Goal: Information Seeking & Learning: Learn about a topic

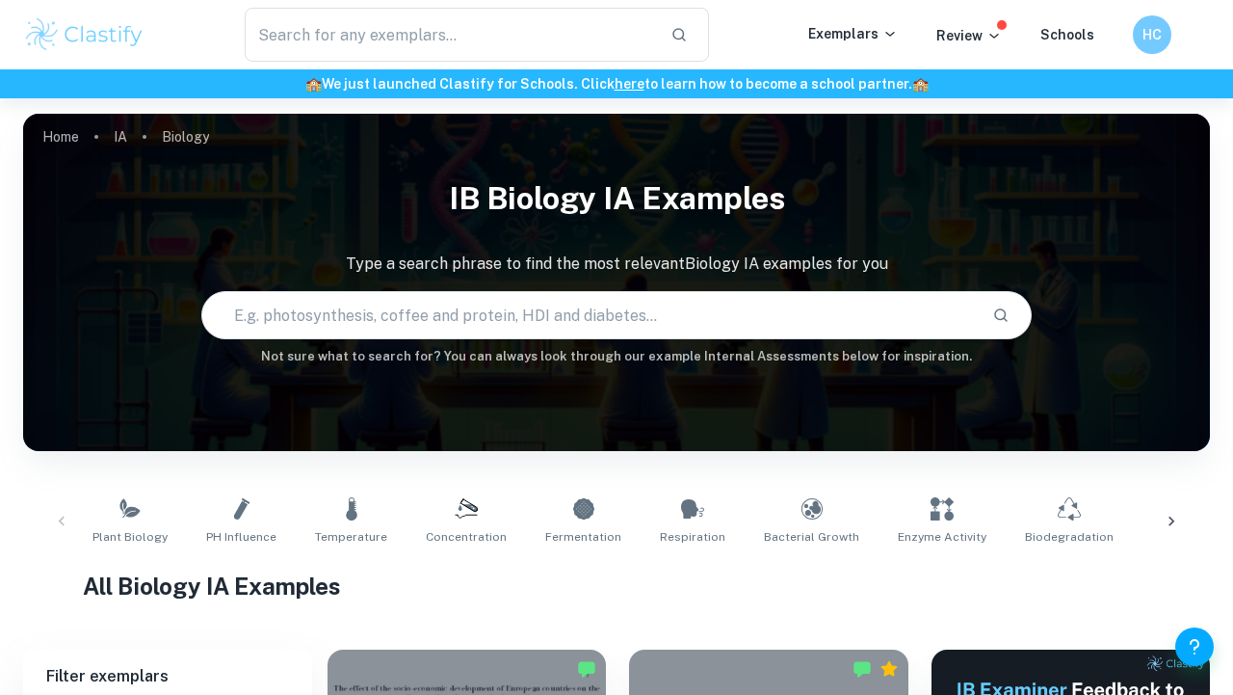
scroll to position [52, 0]
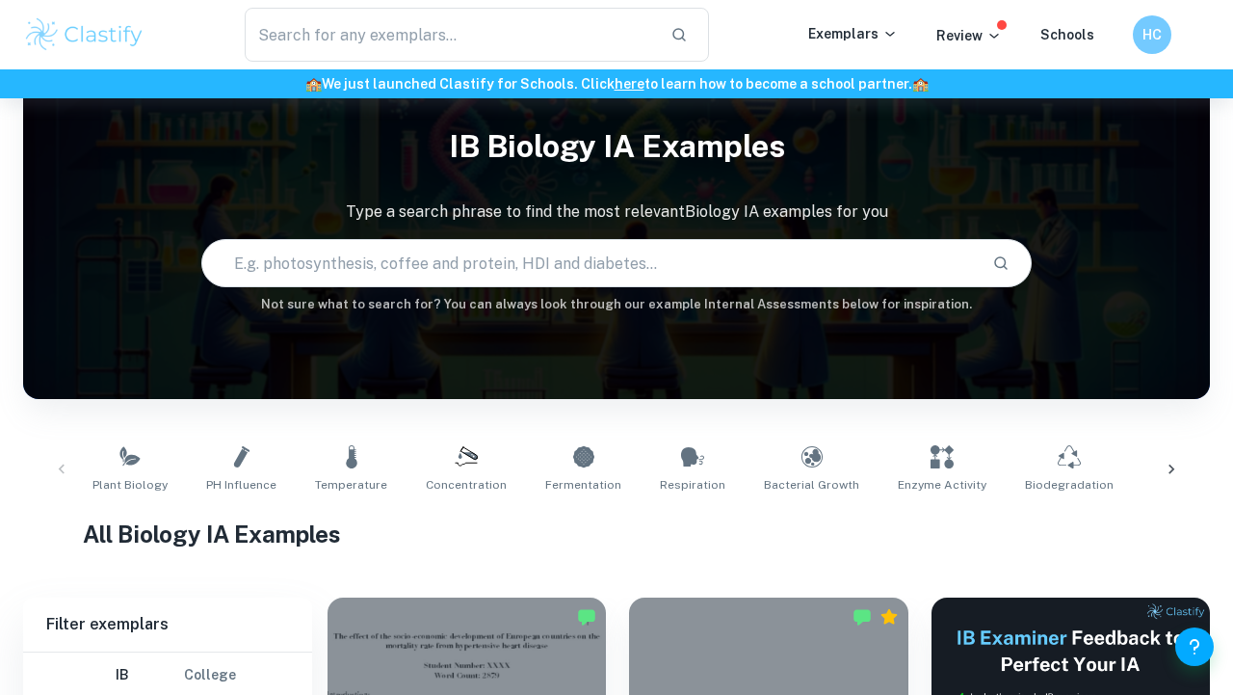
click at [473, 286] on input "text" at bounding box center [589, 263] width 775 height 54
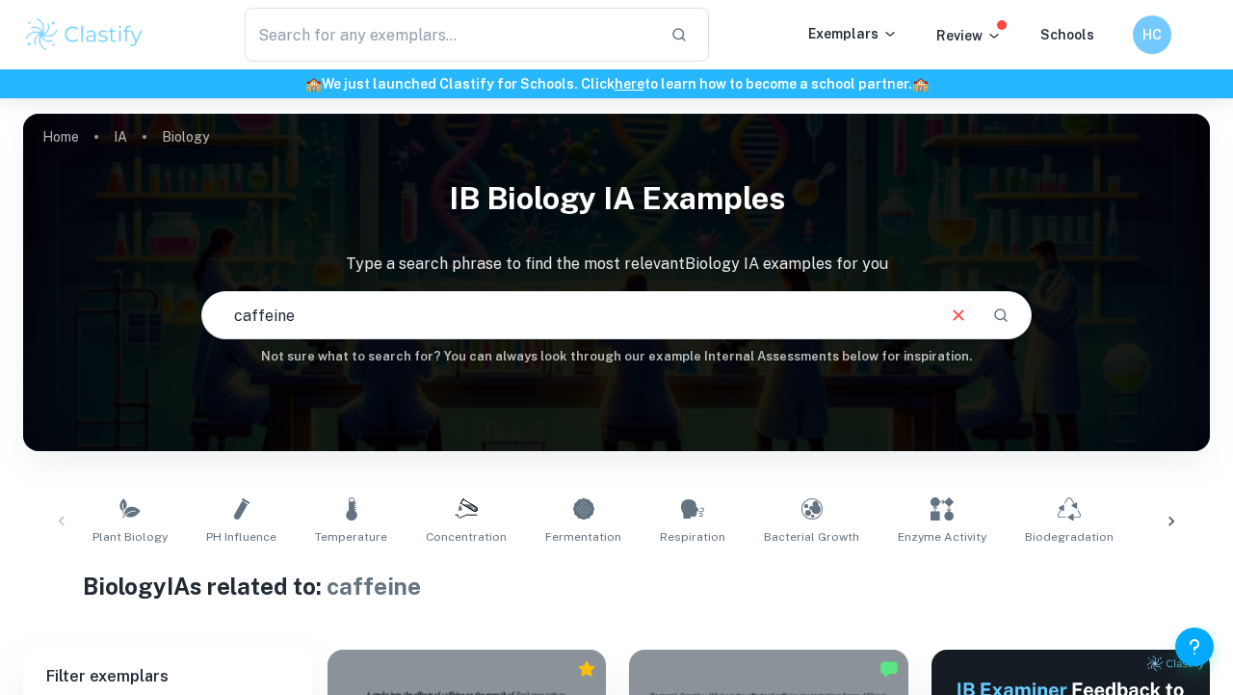
scroll to position [28, 0]
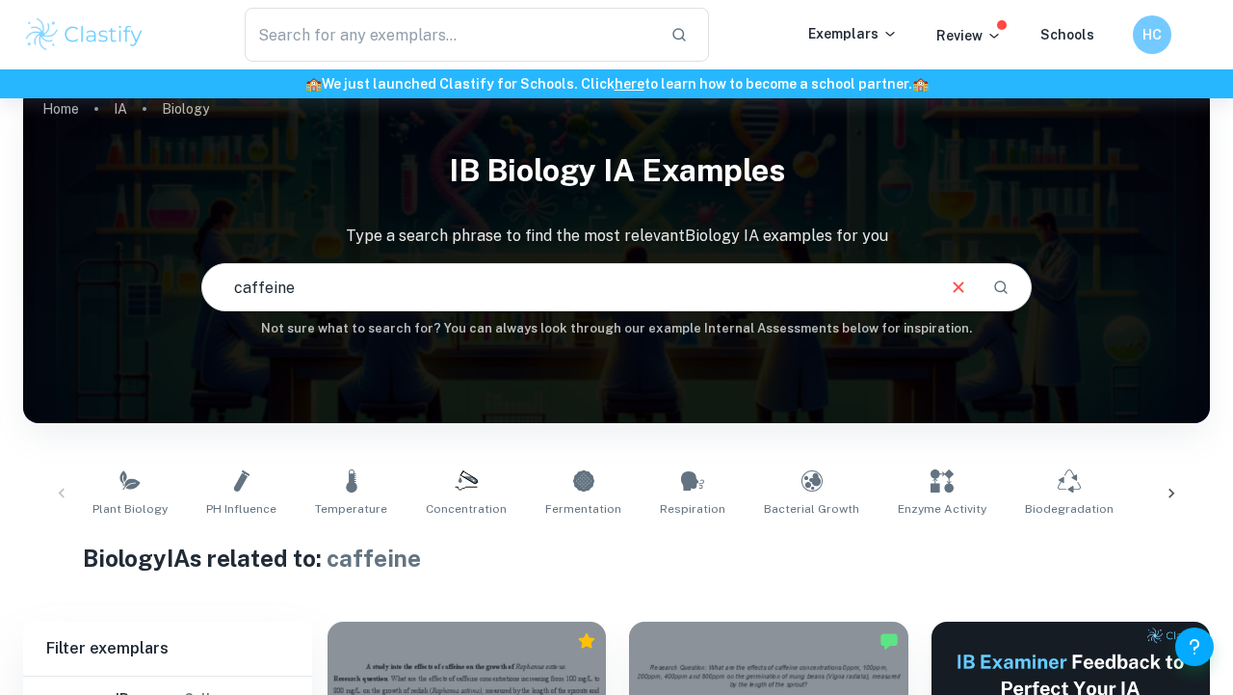
click at [327, 312] on input "caffeine" at bounding box center [567, 287] width 730 height 54
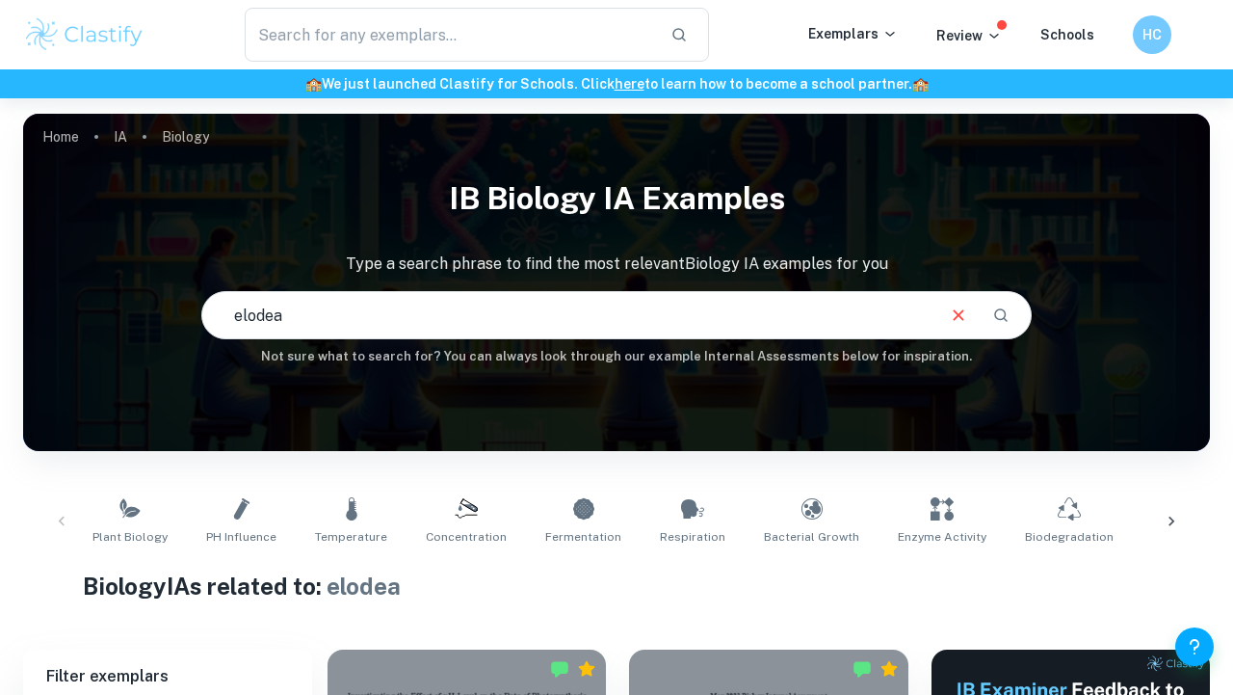
click at [510, 302] on input "elodea" at bounding box center [567, 315] width 730 height 54
click at [591, 358] on h6 "Not sure what to search for? You can always look through our example Internal A…" at bounding box center [616, 356] width 1187 height 19
click at [591, 336] on input "waterweeds" at bounding box center [567, 315] width 730 height 54
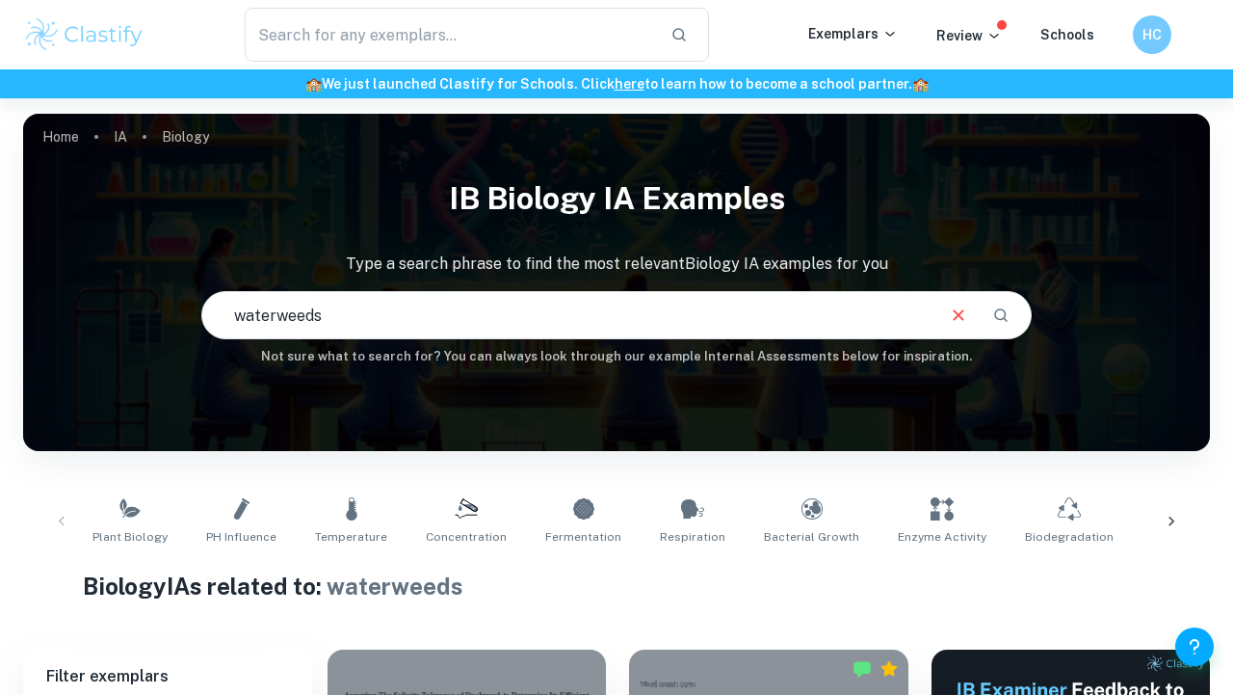
click at [591, 336] on input "waterweeds" at bounding box center [567, 315] width 730 height 54
type input "elodea"
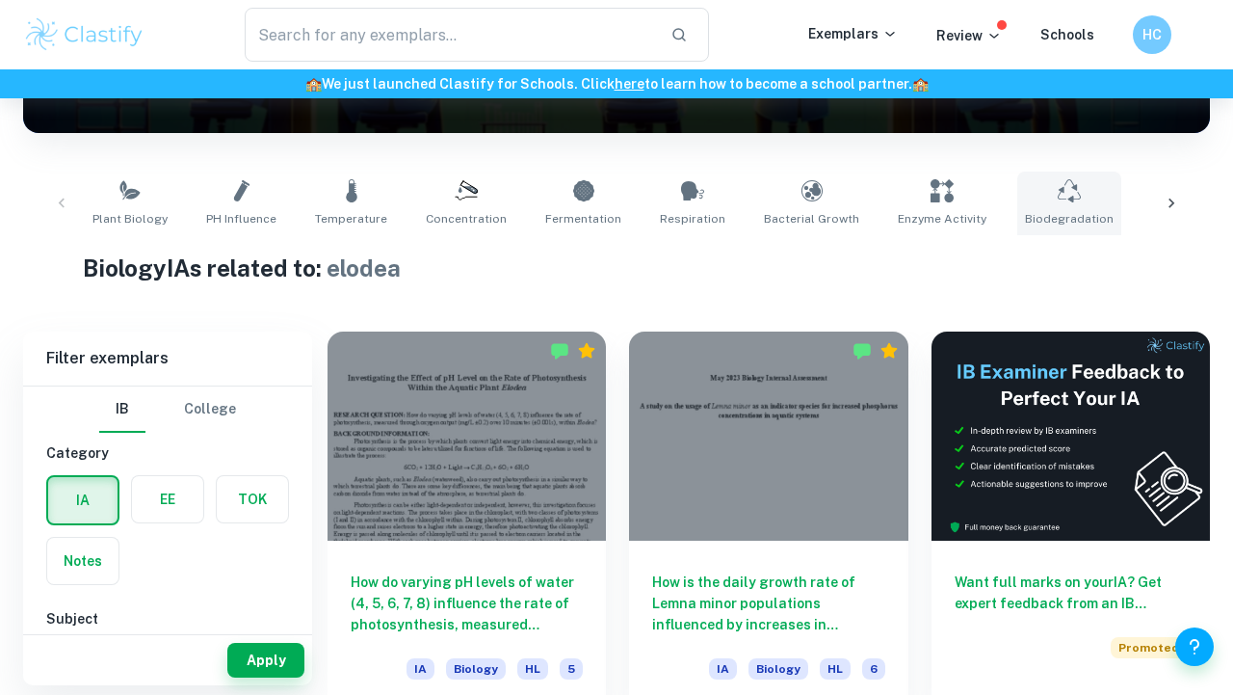
scroll to position [317, 0]
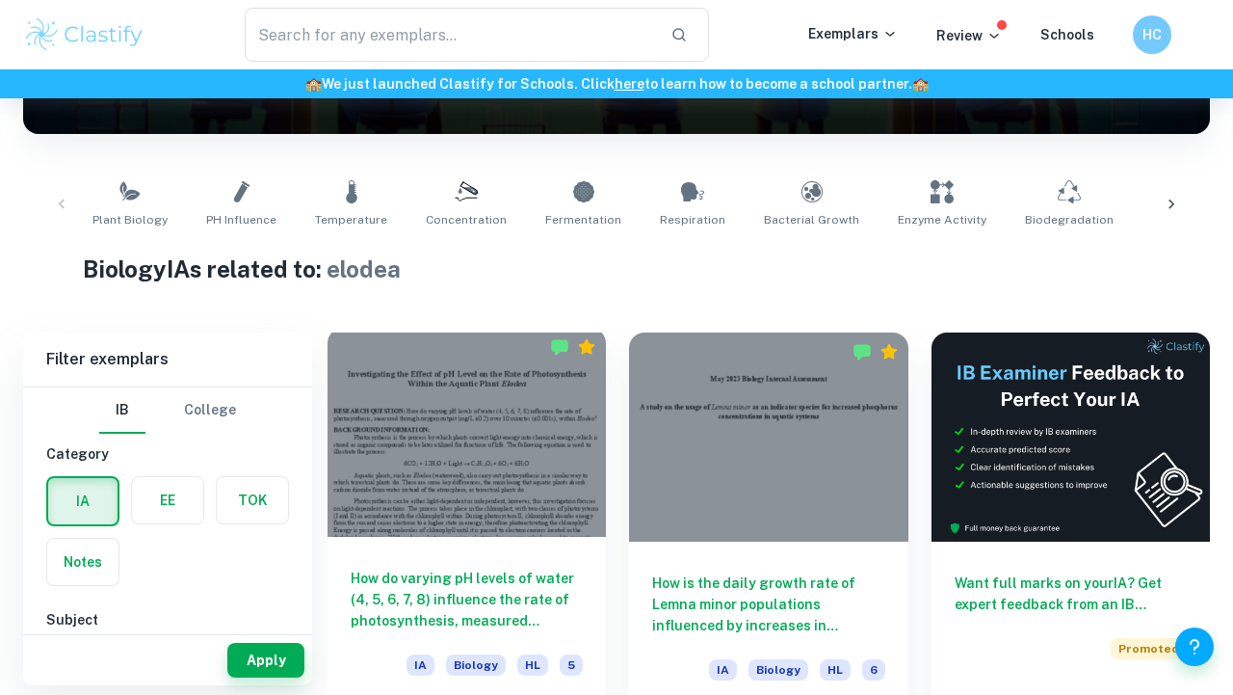
click at [546, 511] on div at bounding box center [467, 432] width 278 height 209
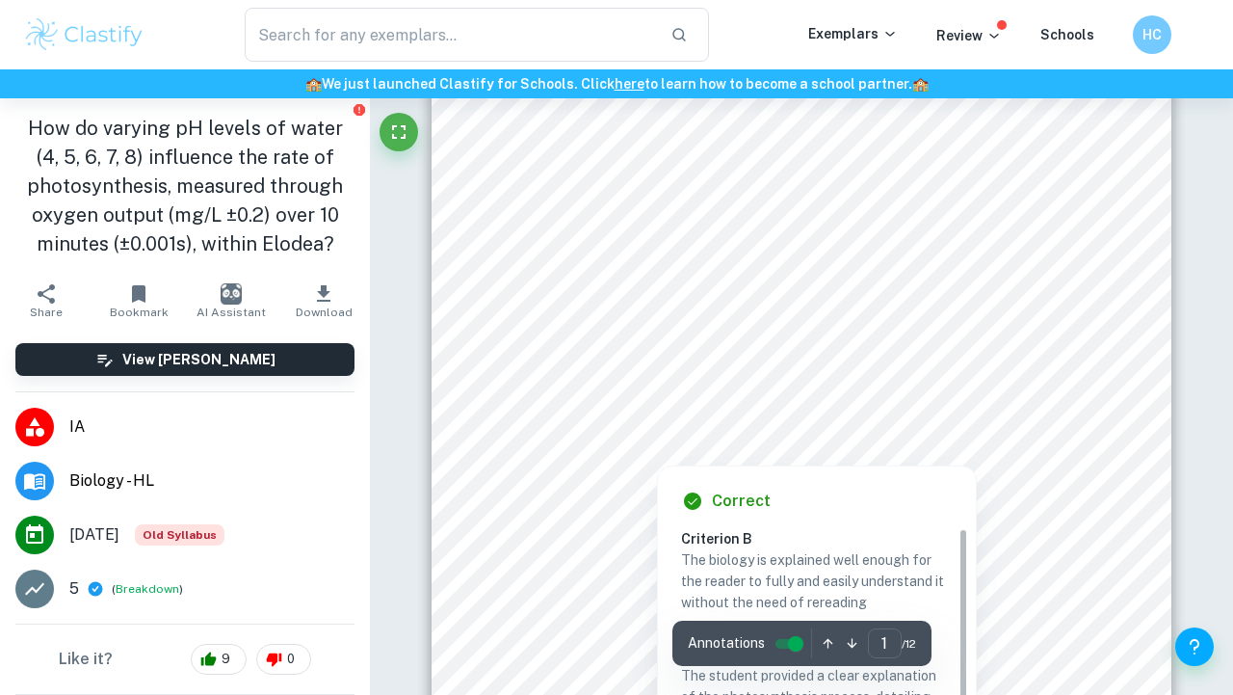
scroll to position [220, 0]
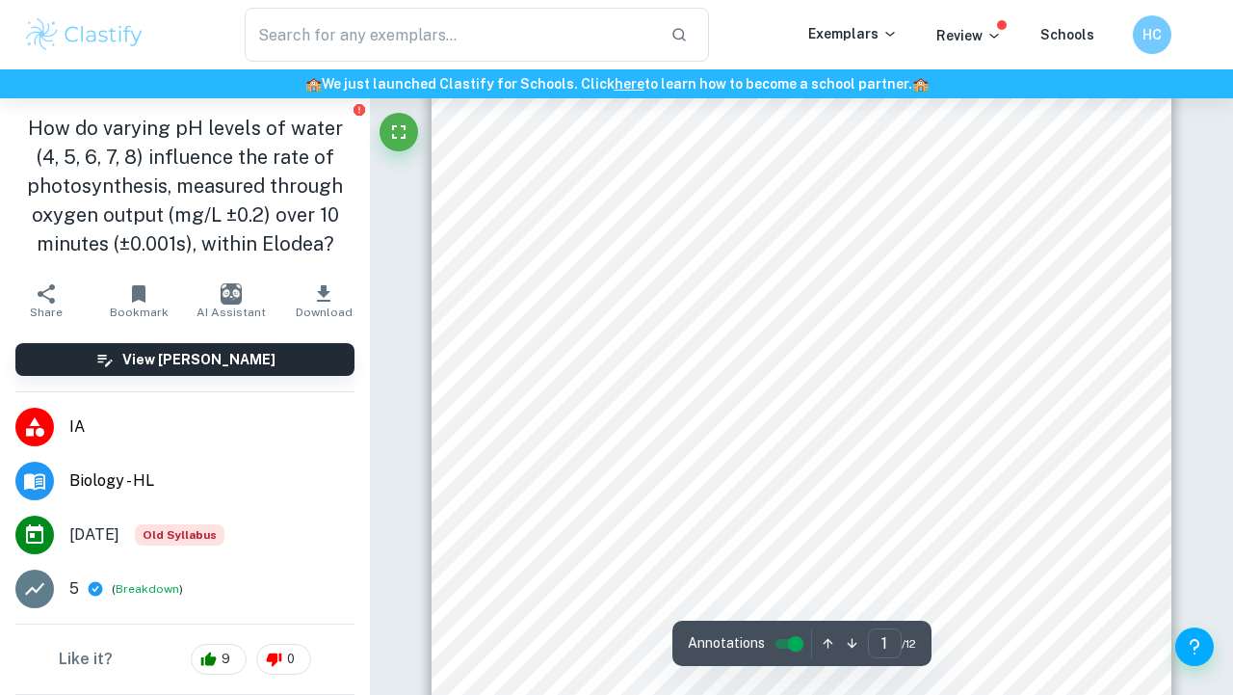
drag, startPoint x: 513, startPoint y: 133, endPoint x: 732, endPoint y: 300, distance: 275.0
click at [729, 299] on div "1 Investigating the Effect of pH Level on the Rate of Photosynthesis Within the…" at bounding box center [802, 377] width 740 height 958
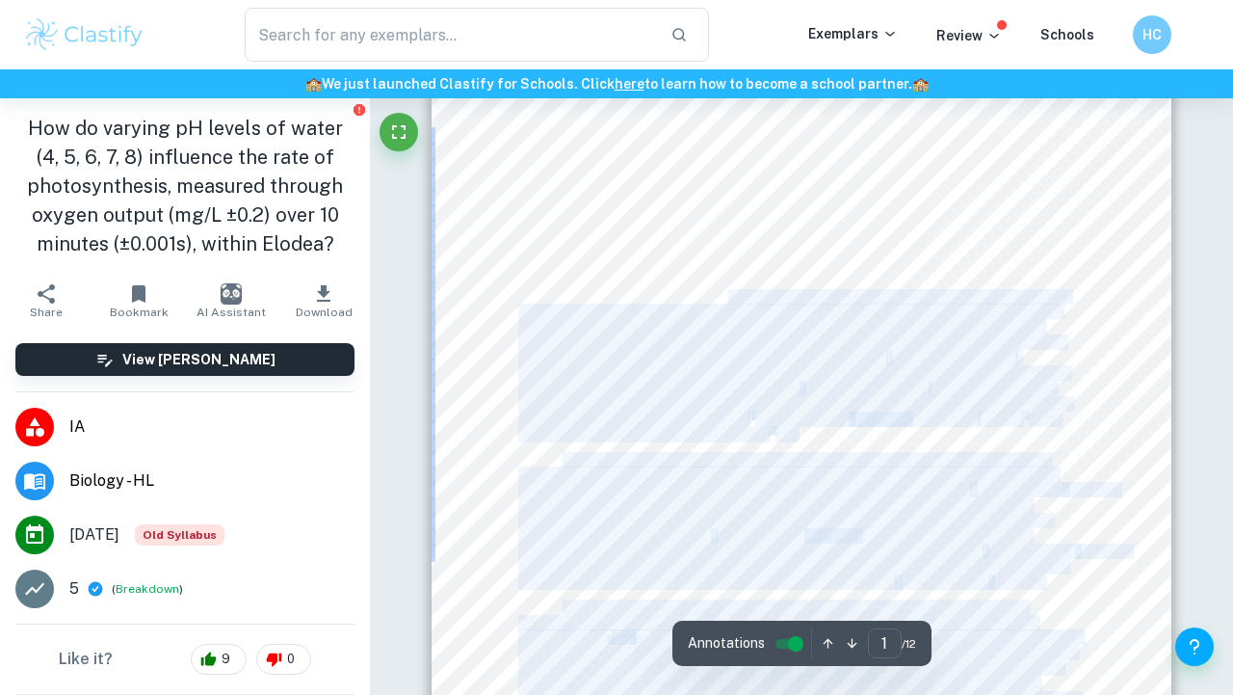
click at [614, 173] on div "1 Investigating the Effect of pH Level on the Rate of Photosynthesis Within the…" at bounding box center [802, 377] width 740 height 958
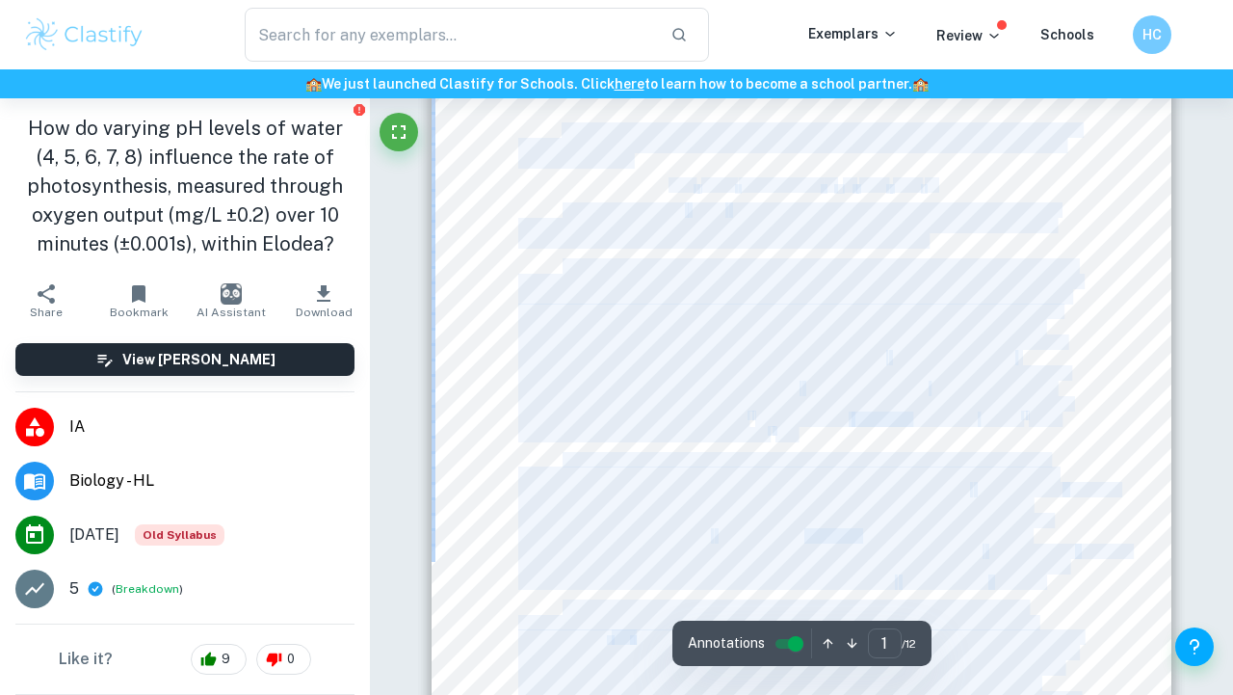
drag, startPoint x: 564, startPoint y: 131, endPoint x: 810, endPoint y: 429, distance: 386.6
click at [810, 430] on div "1 Investigating the Effect of pH Level on the Rate of Photosynthesis Within the…" at bounding box center [802, 377] width 740 height 958
click at [810, 429] on div "1 Investigating the Effect of pH Level on the Rate of Photosynthesis Within the…" at bounding box center [802, 377] width 740 height 958
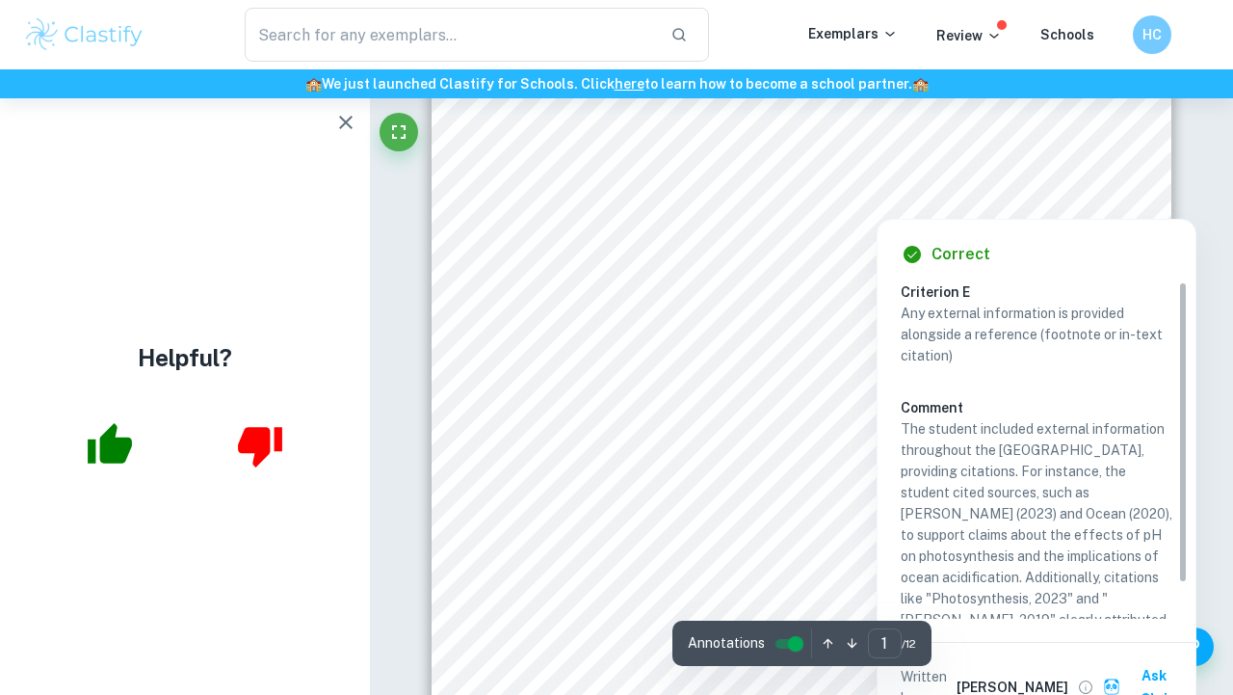
scroll to position [39, 0]
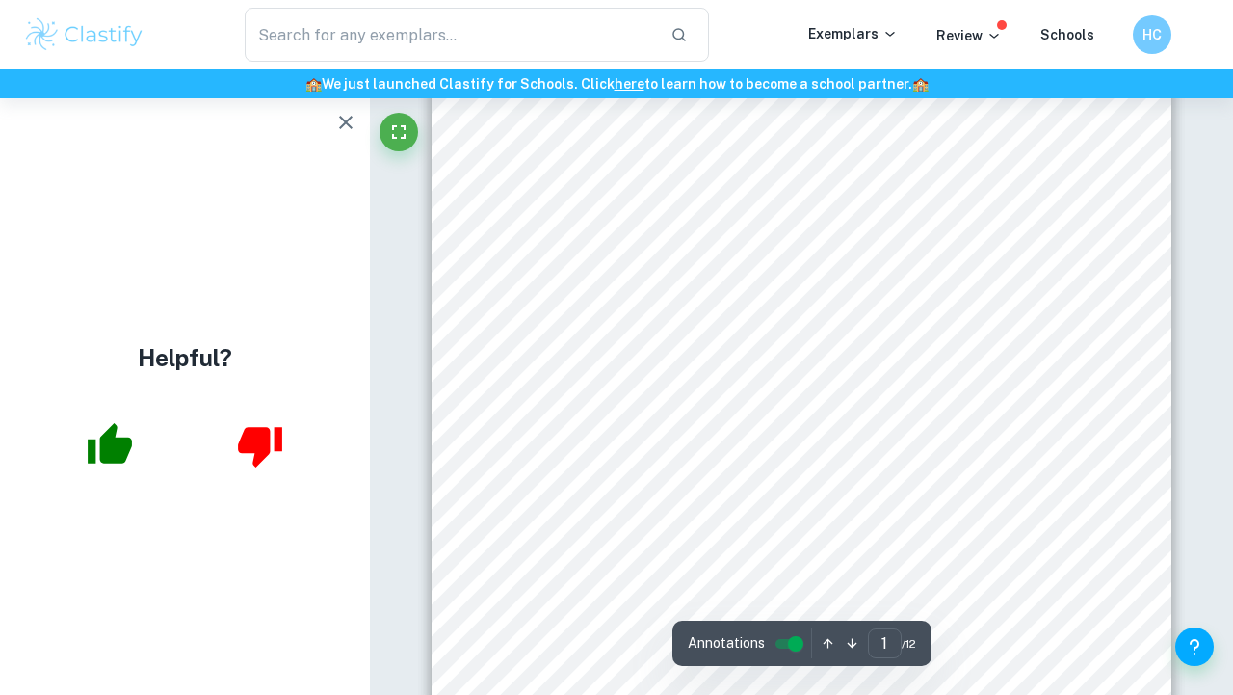
click at [946, 283] on div "1 Investigating the Effect of pH Level on the Rate of Photosynthesis Within the…" at bounding box center [802, 225] width 740 height 958
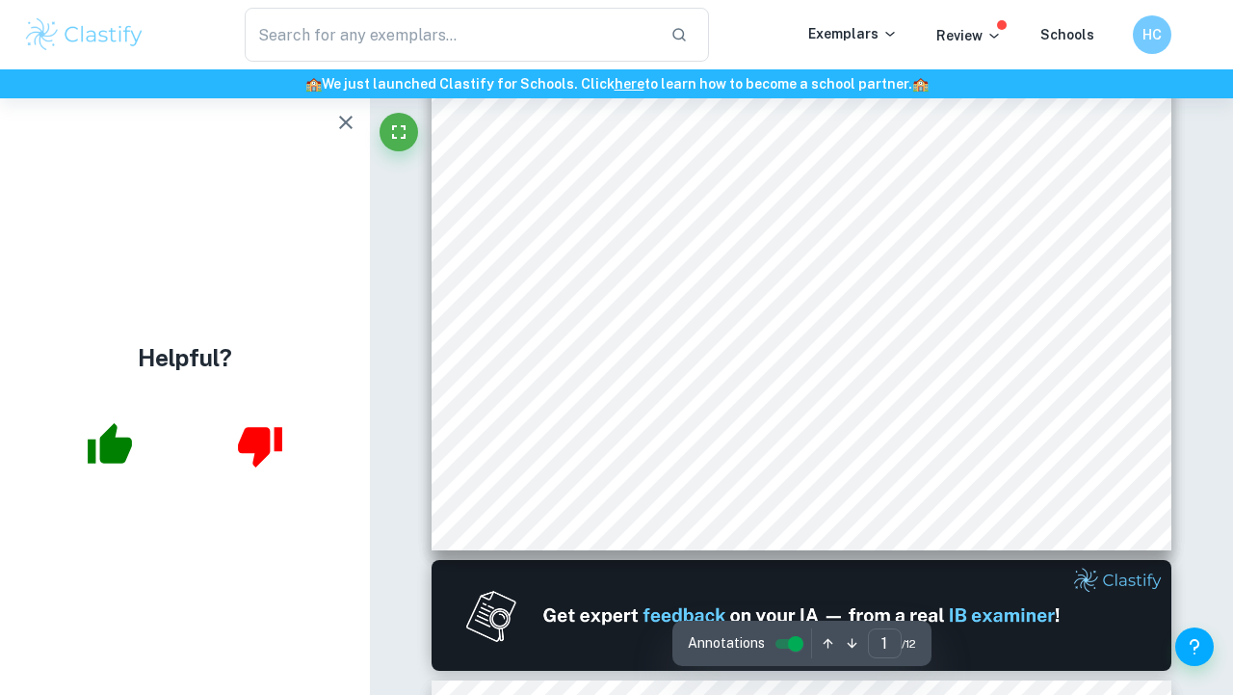
scroll to position [532, 0]
